Goal: Browse casually

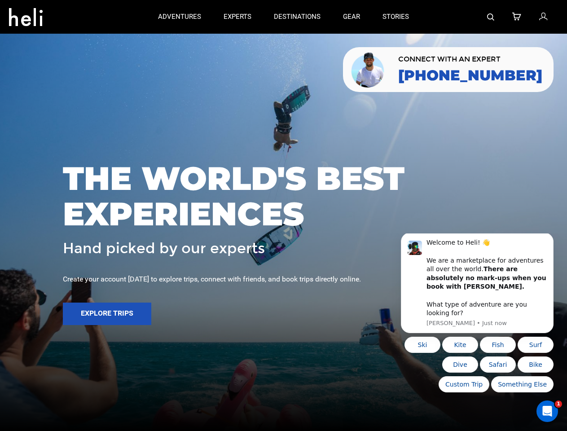
click at [283, 215] on span "THE WORLD'S BEST EXPERIENCES" at bounding box center [283, 196] width 441 height 71
click at [26, 14] on icon at bounding box center [26, 14] width 34 height 14
click at [491, 17] on img at bounding box center [490, 16] width 7 height 7
click at [283, 215] on span "THE WORLD'S BEST EXPERIENCES" at bounding box center [283, 196] width 441 height 71
click at [107, 314] on button "Explore Trips" at bounding box center [107, 313] width 88 height 22
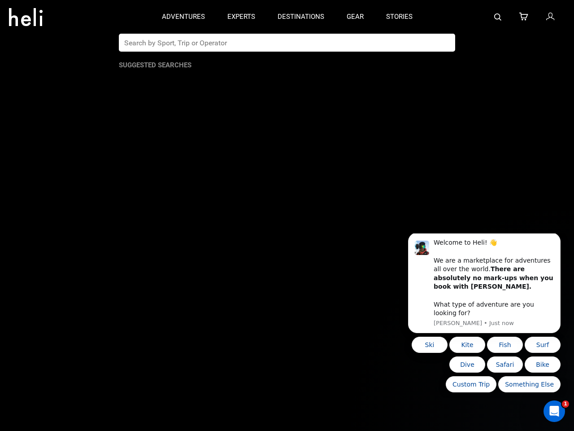
click at [477, 287] on b "There are absolutely no mark-ups when you book with [PERSON_NAME]." at bounding box center [494, 277] width 120 height 25
click at [555, 244] on div "THE WORLD'S BEST EXPERIENCES Hand picked by our experts Create your account [DA…" at bounding box center [287, 216] width 574 height 128
